Goal: Information Seeking & Learning: Understand process/instructions

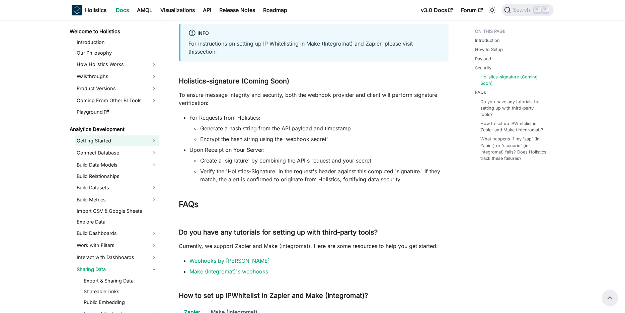
scroll to position [942, 0]
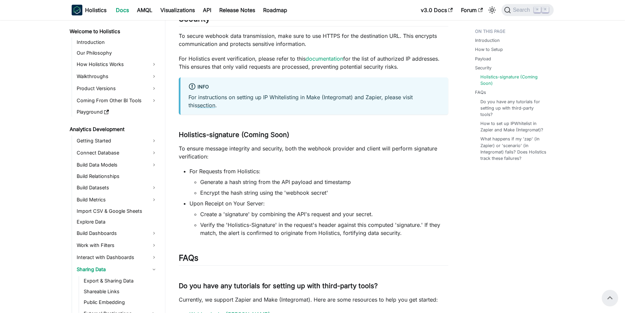
click at [124, 8] on link "Docs" at bounding box center [122, 10] width 21 height 11
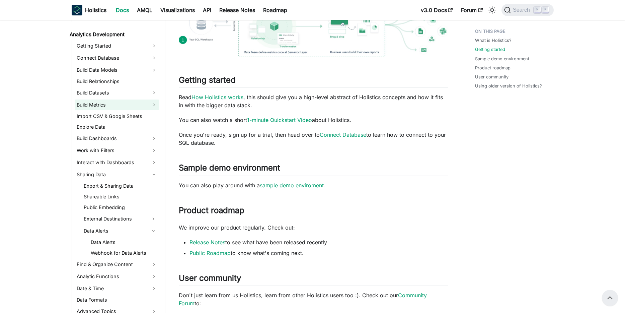
scroll to position [72, 0]
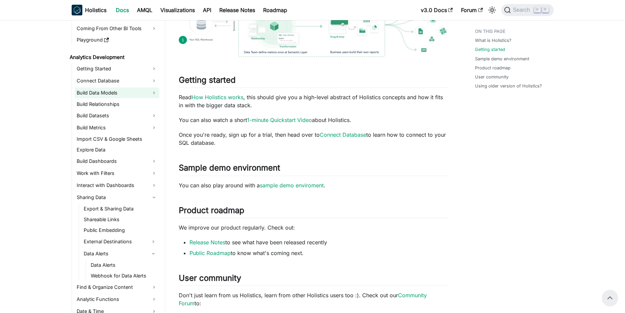
click at [110, 89] on link "Build Data Models" at bounding box center [117, 92] width 85 height 11
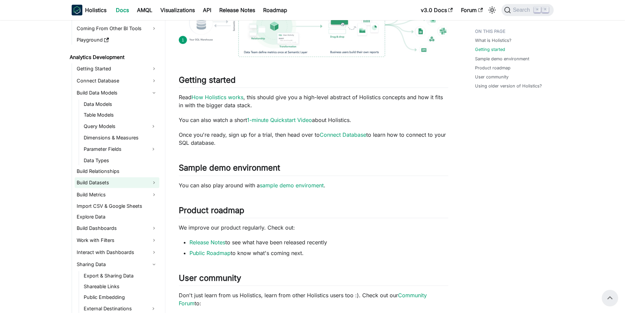
click at [103, 183] on link "Build Datasets" at bounding box center [117, 182] width 85 height 11
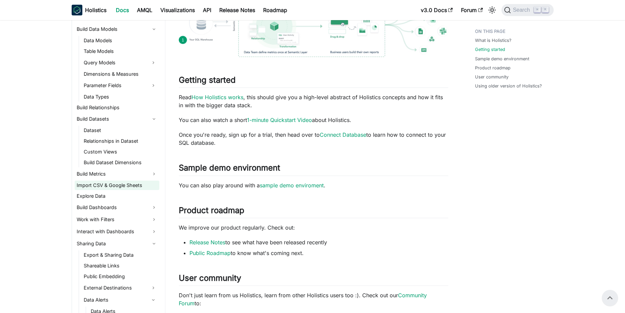
scroll to position [157, 0]
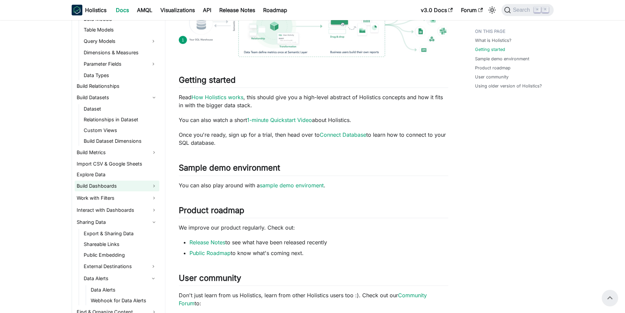
click at [119, 181] on link "Build Dashboards" at bounding box center [117, 186] width 85 height 11
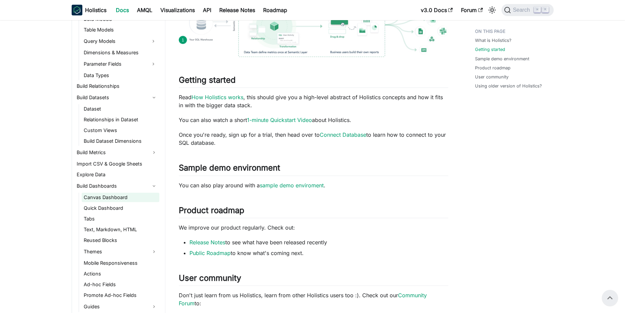
click at [110, 193] on link "Canvas Dashboard" at bounding box center [121, 197] width 78 height 9
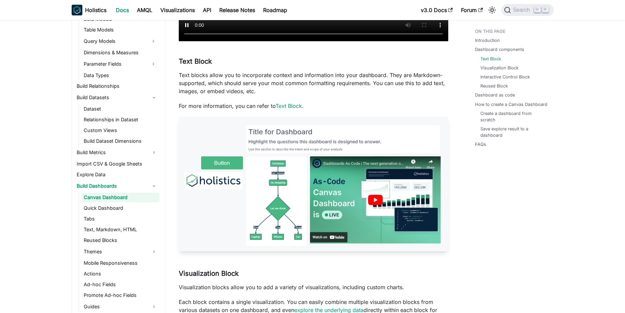
scroll to position [656, 0]
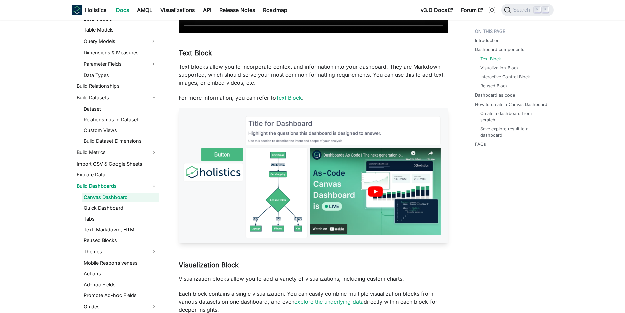
click at [290, 101] on link "Text Block" at bounding box center [289, 97] width 26 height 7
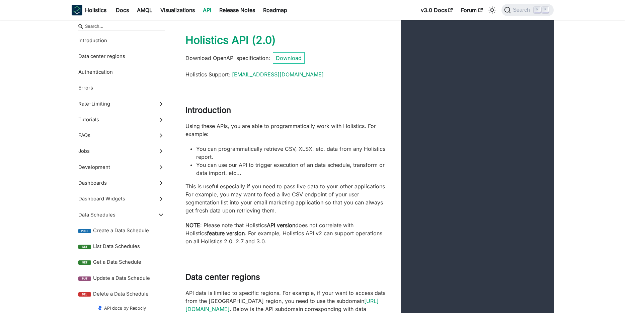
select select "Specify some filters and use default conditions for the rest"
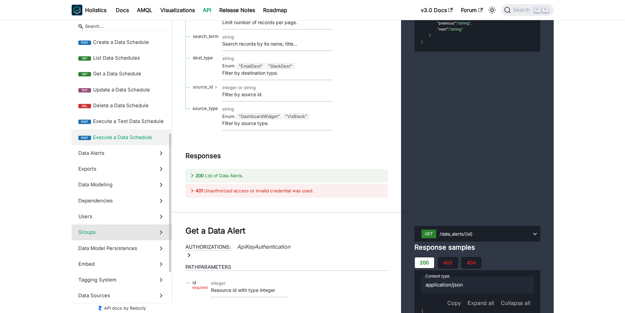
scroll to position [187, 0]
